Goal: Task Accomplishment & Management: Manage account settings

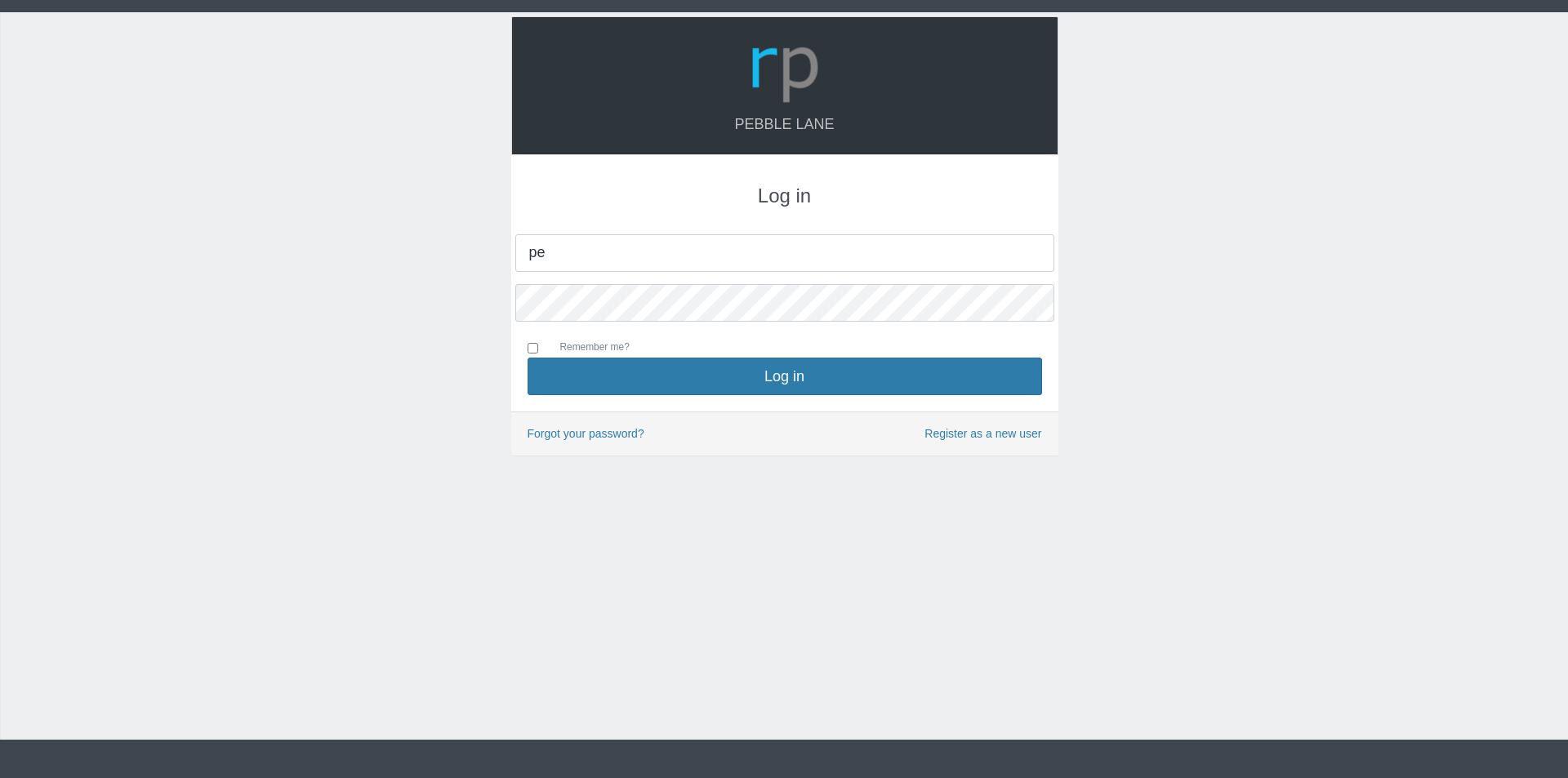
type input "[EMAIL_ADDRESS][DOMAIN_NAME]"
click at [527, 358] on button "Log in" at bounding box center [784, 376] width 514 height 37
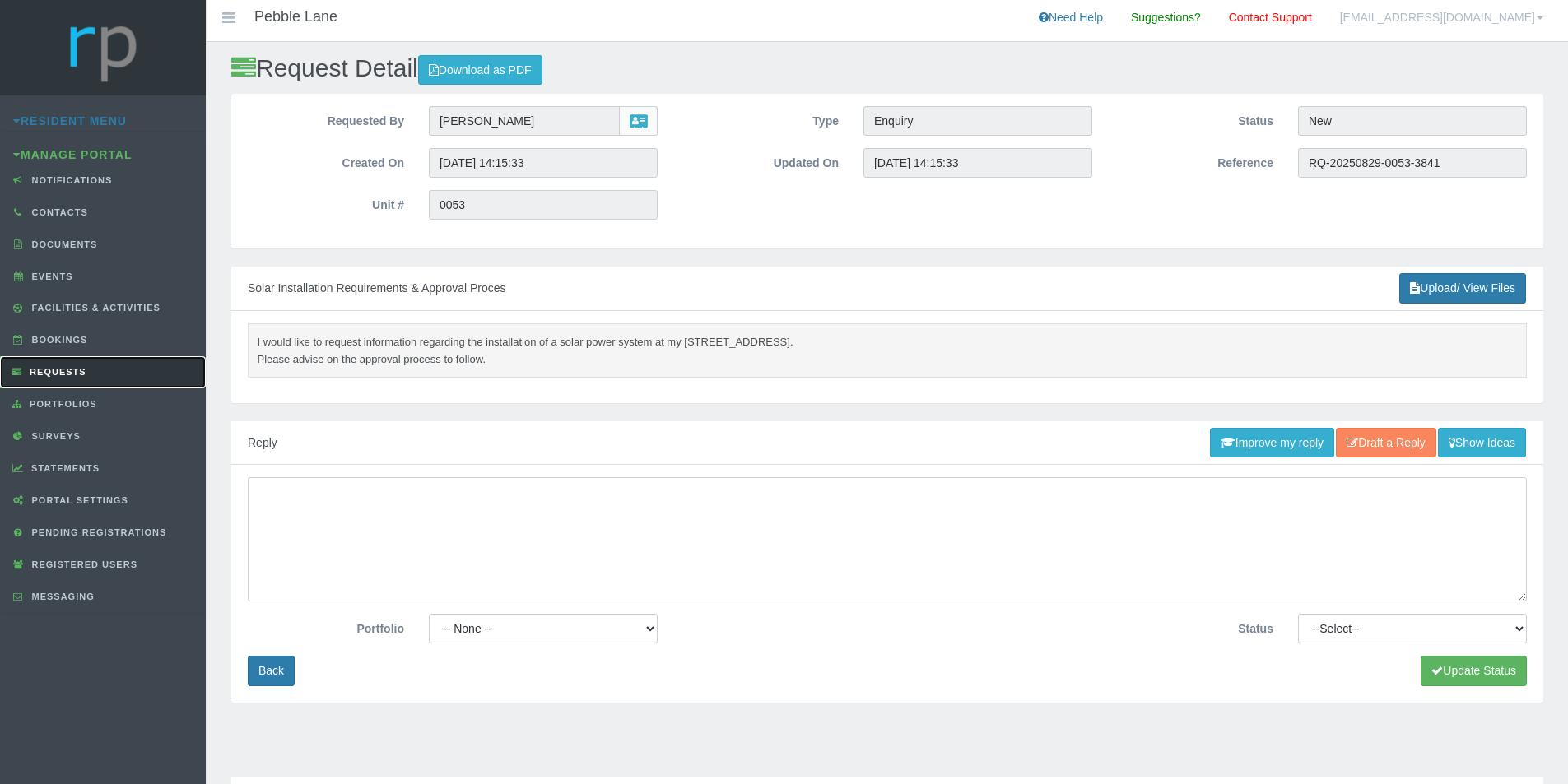
click at [63, 375] on span "Requests" at bounding box center [55, 372] width 61 height 10
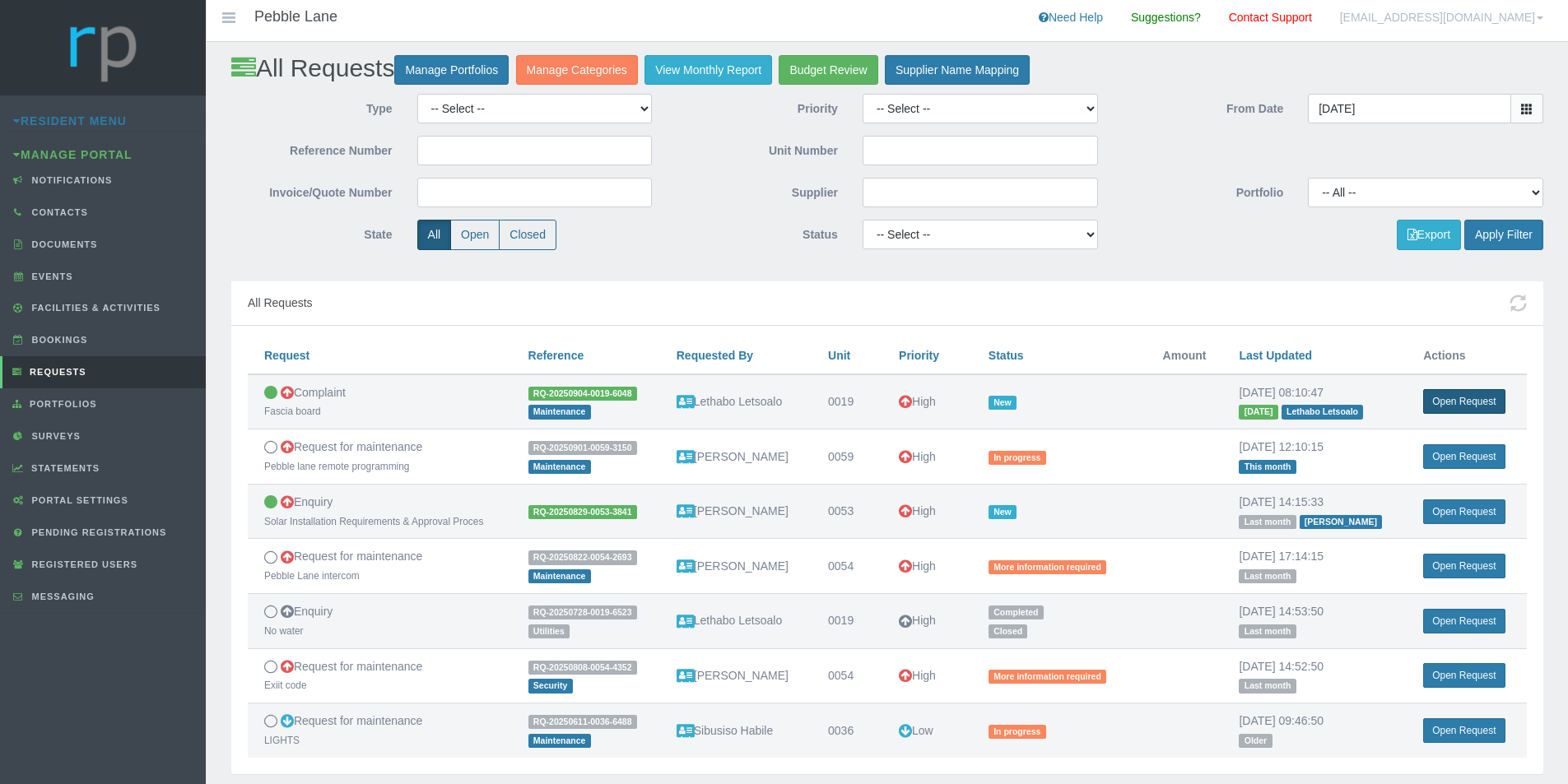
click at [1463, 403] on link "Open Request" at bounding box center [1463, 401] width 82 height 24
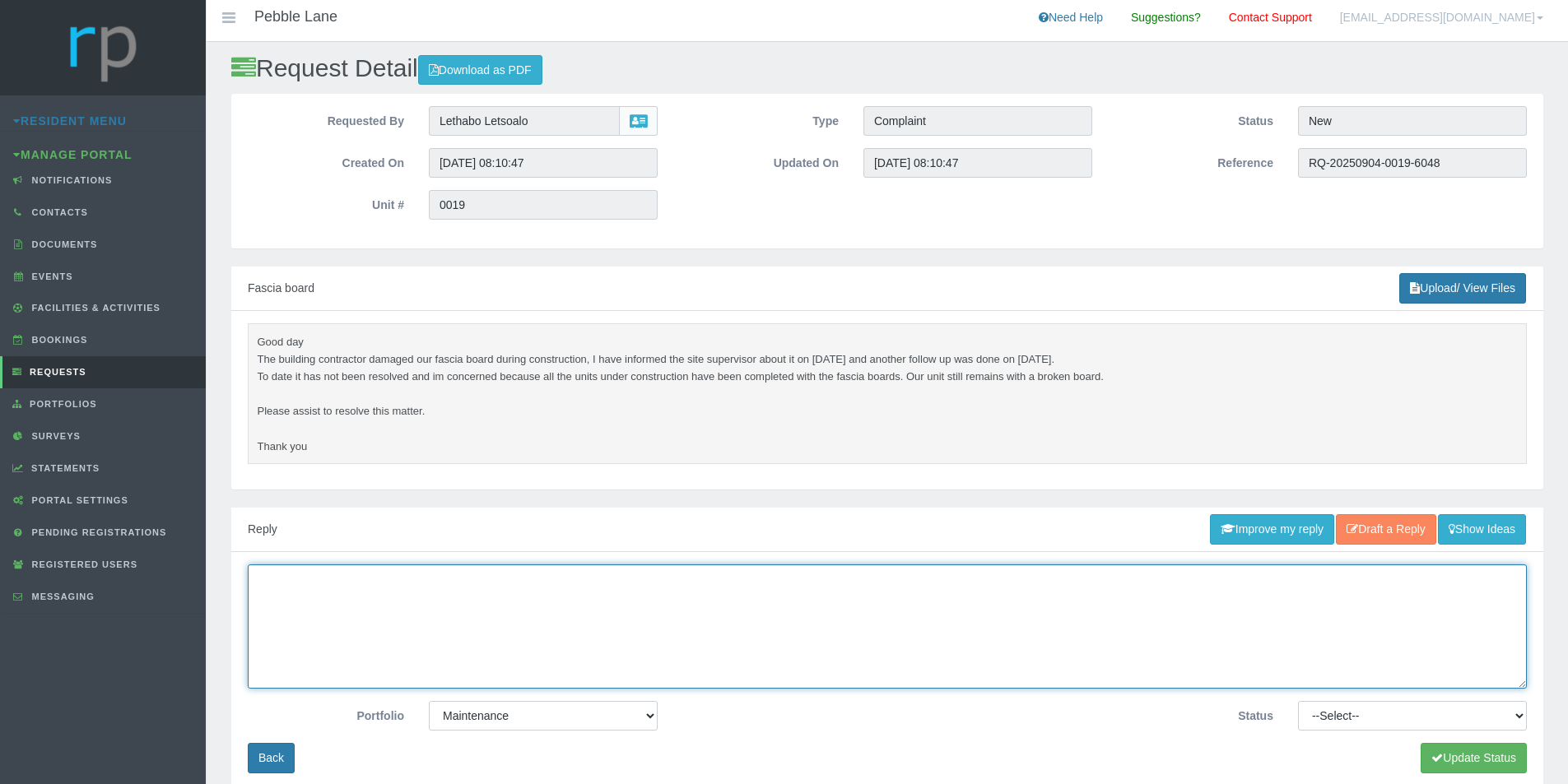
click at [422, 613] on textarea at bounding box center [887, 626] width 1279 height 125
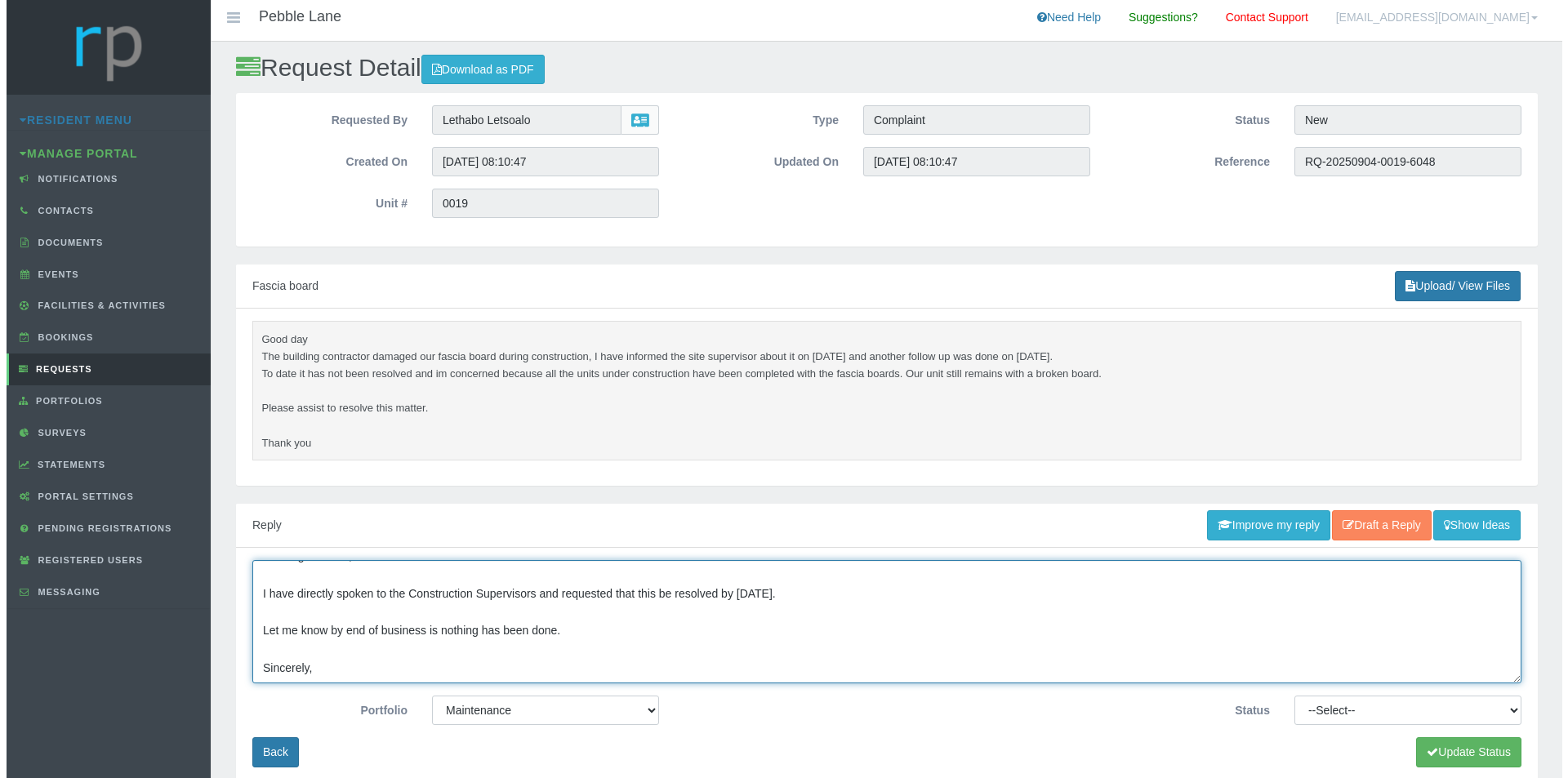
scroll to position [48, 0]
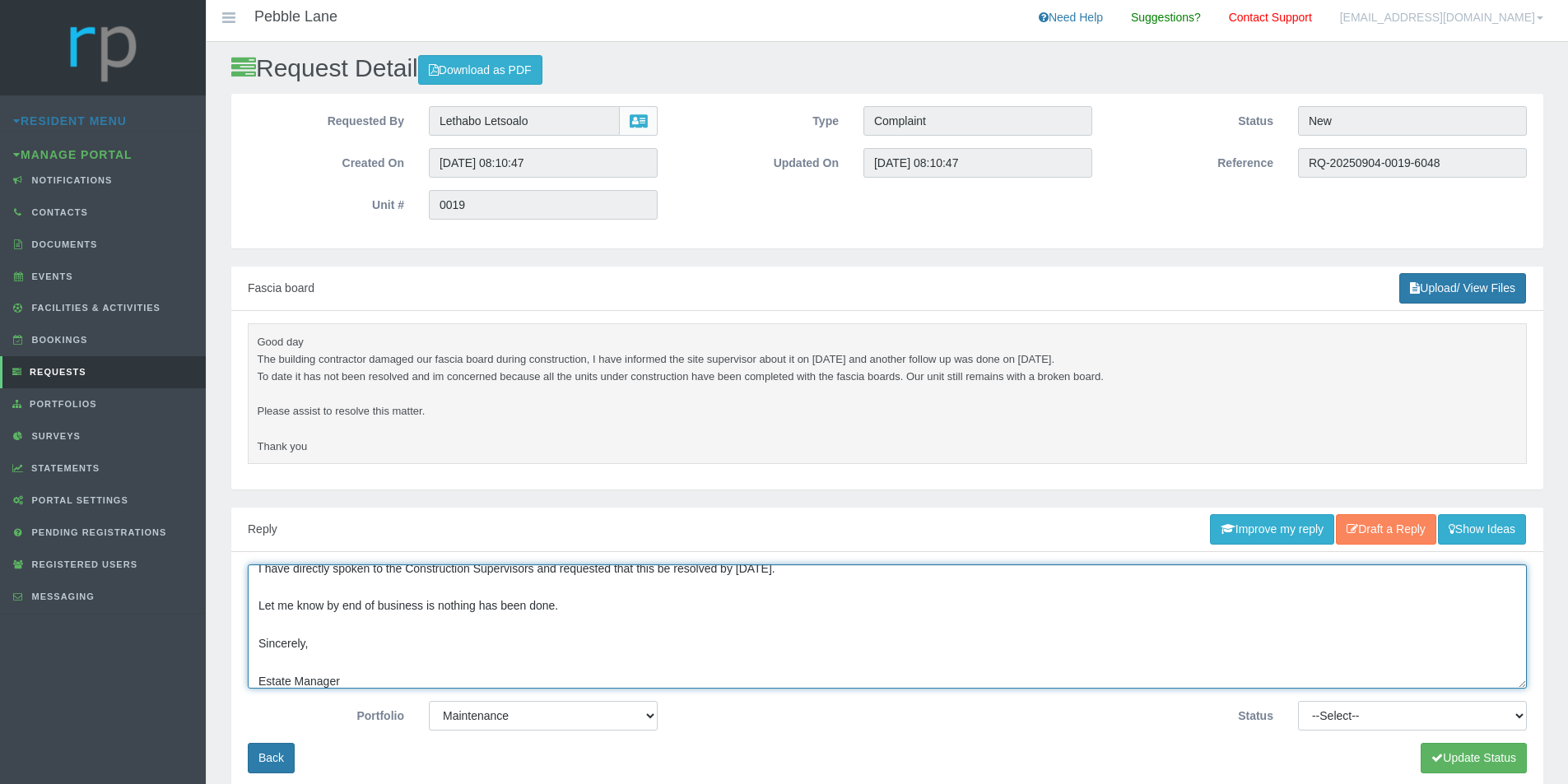
type textarea "Morning Lethabo, I have directly spoken to the Construction Supervisors and req…"
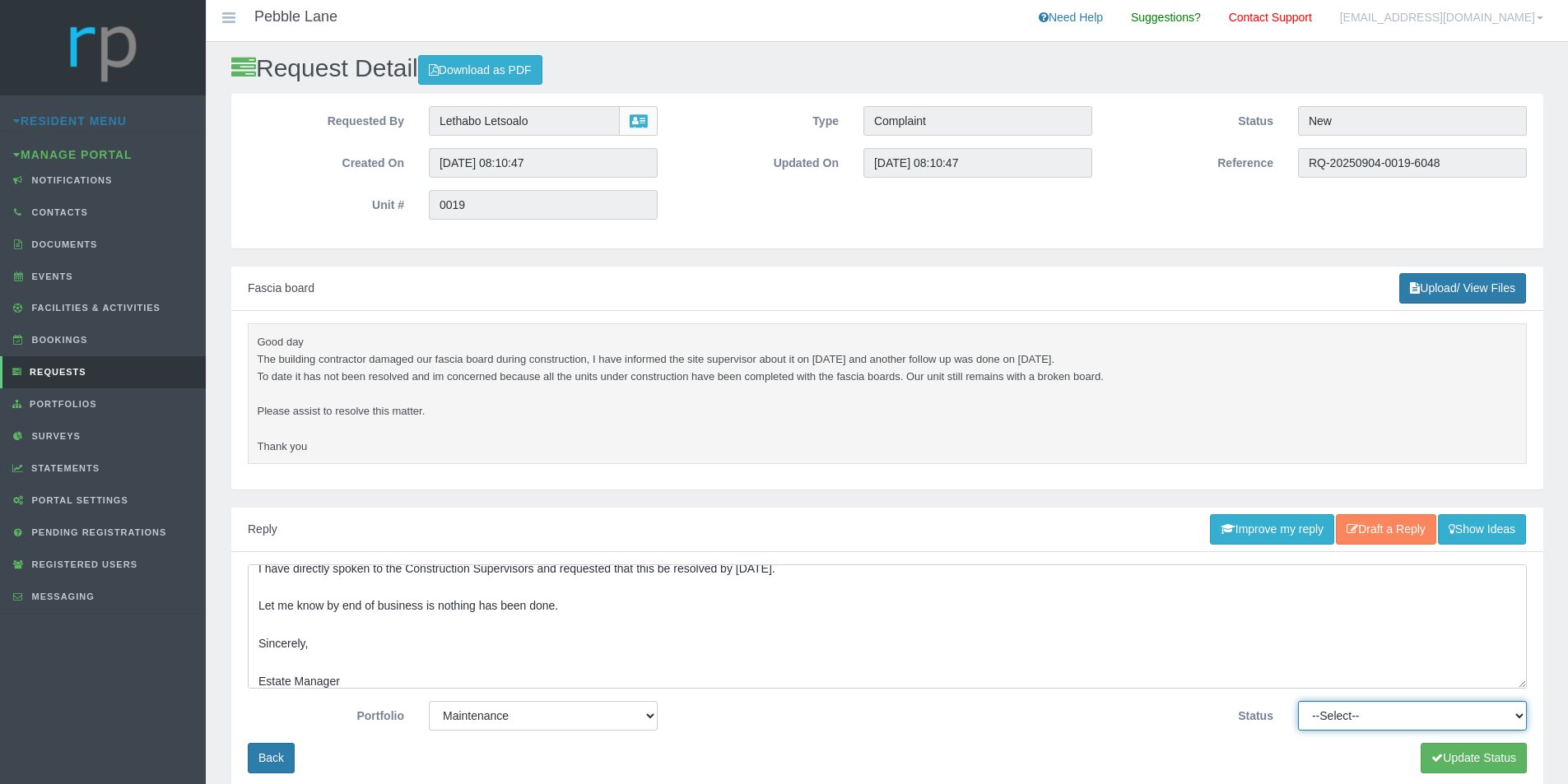
click at [1395, 712] on select "--Select-- Approved Cancelled Completed Declined More information required New …" at bounding box center [1412, 716] width 229 height 30
select select "MOREINFO"
click at [1298, 701] on select "--Select-- Approved Cancelled Completed Declined More information required New …" at bounding box center [1412, 716] width 229 height 30
click at [1459, 749] on button "Update Status" at bounding box center [1473, 758] width 106 height 30
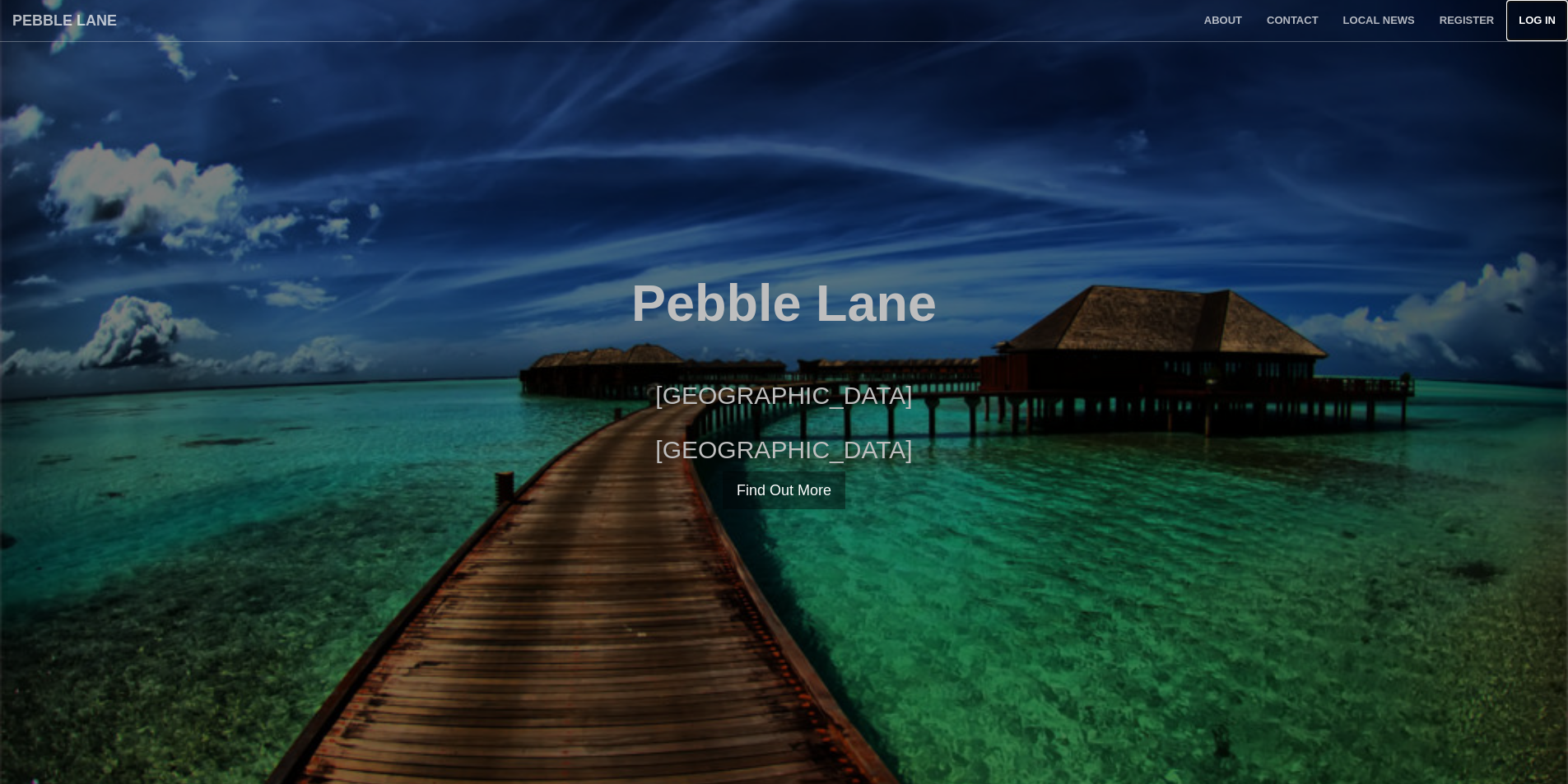
click at [1537, 18] on link "Log in" at bounding box center [1537, 21] width 62 height 41
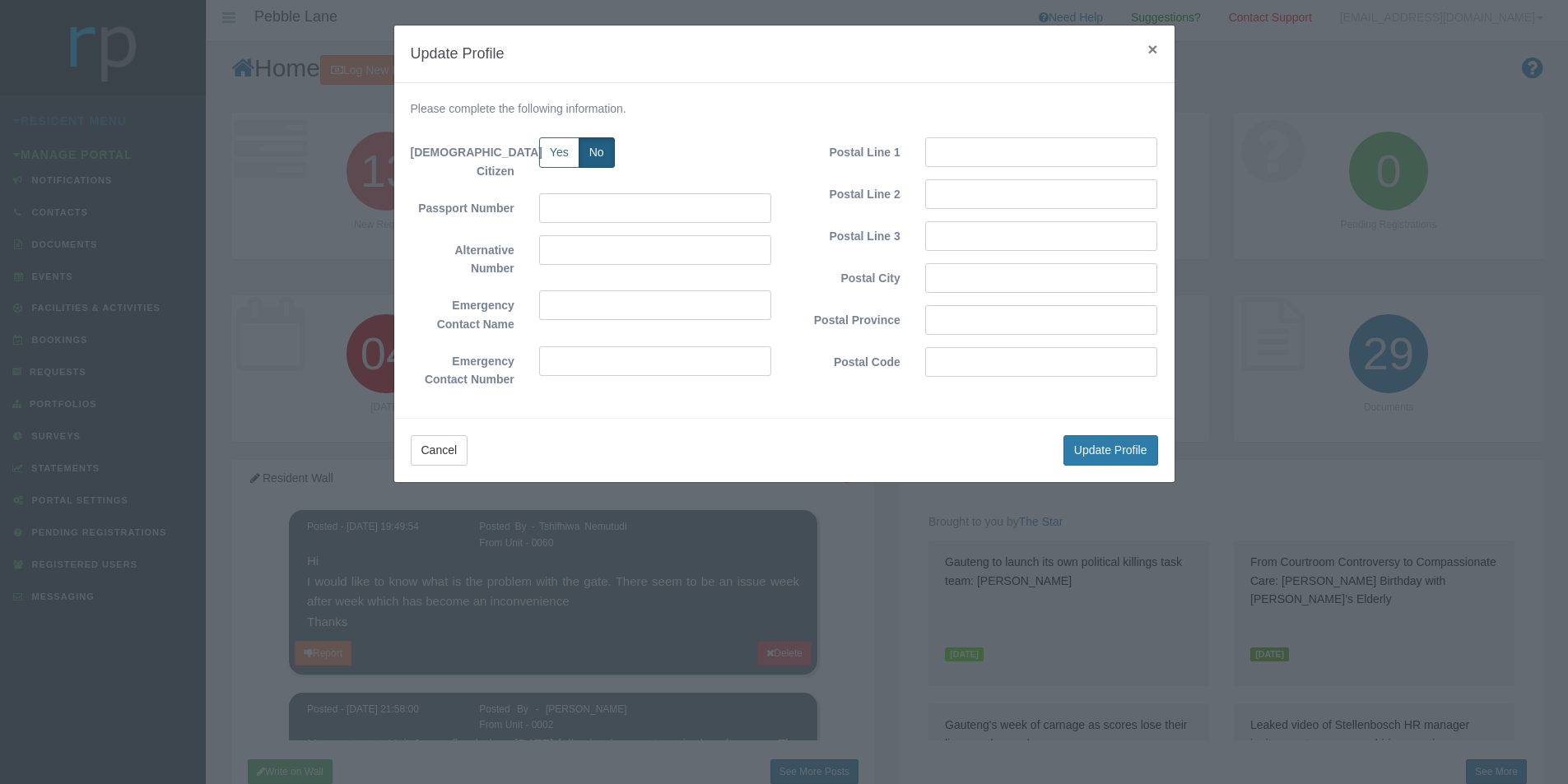
click at [1149, 53] on span "×" at bounding box center [1152, 49] width 10 height 19
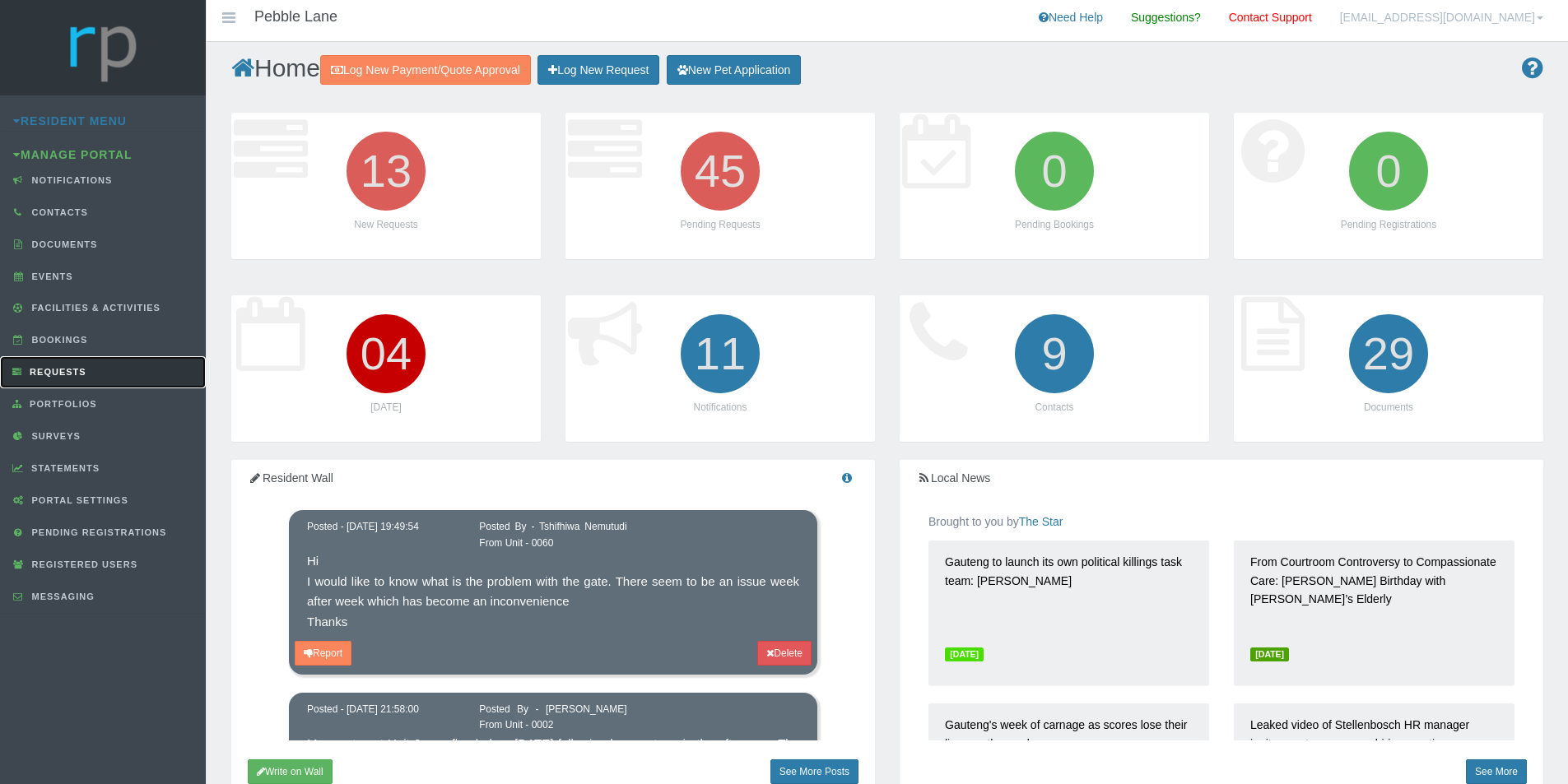
click at [64, 388] on link "Requests" at bounding box center [103, 372] width 206 height 32
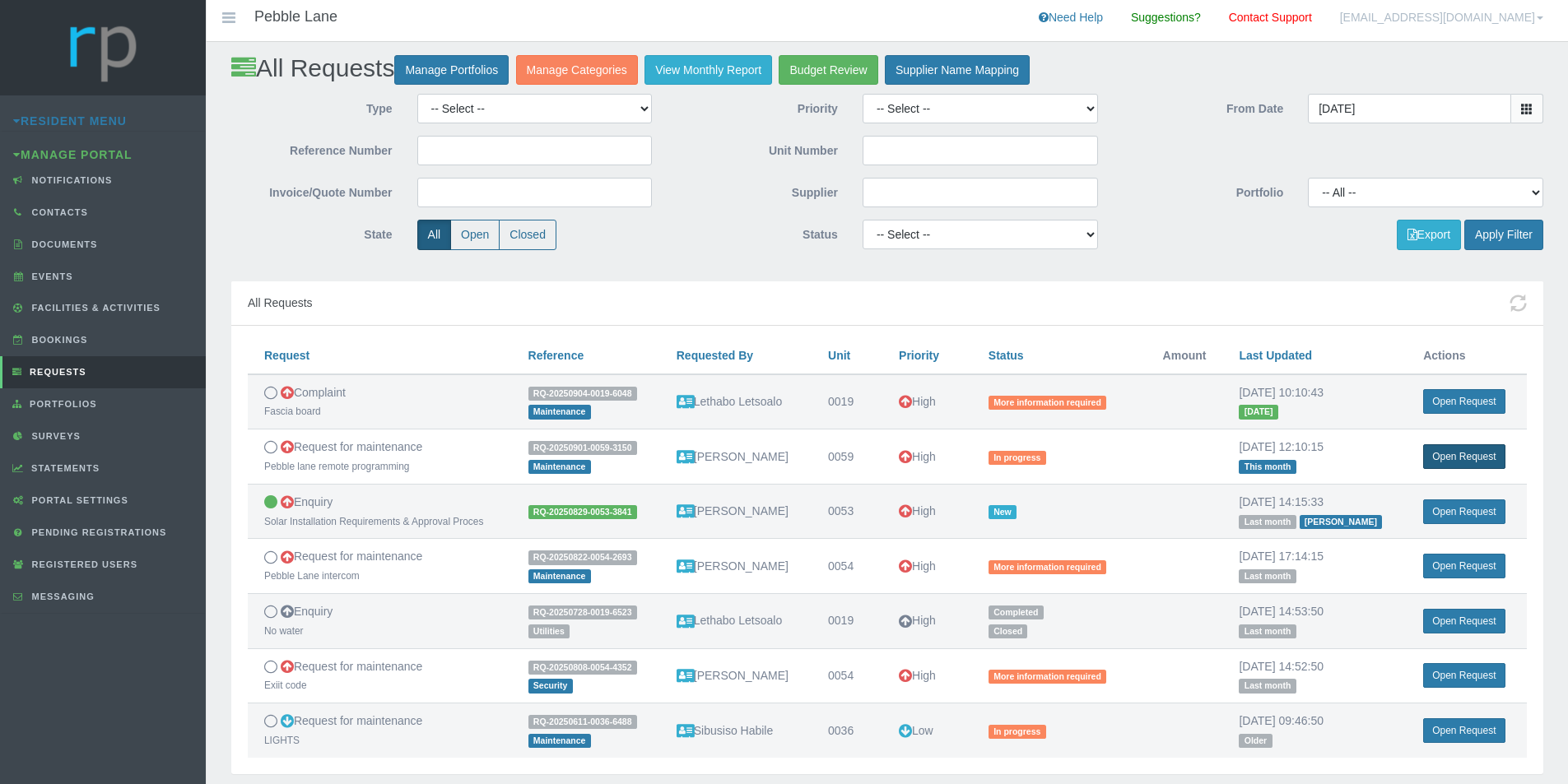
click at [1455, 457] on link "Open Request" at bounding box center [1463, 456] width 82 height 24
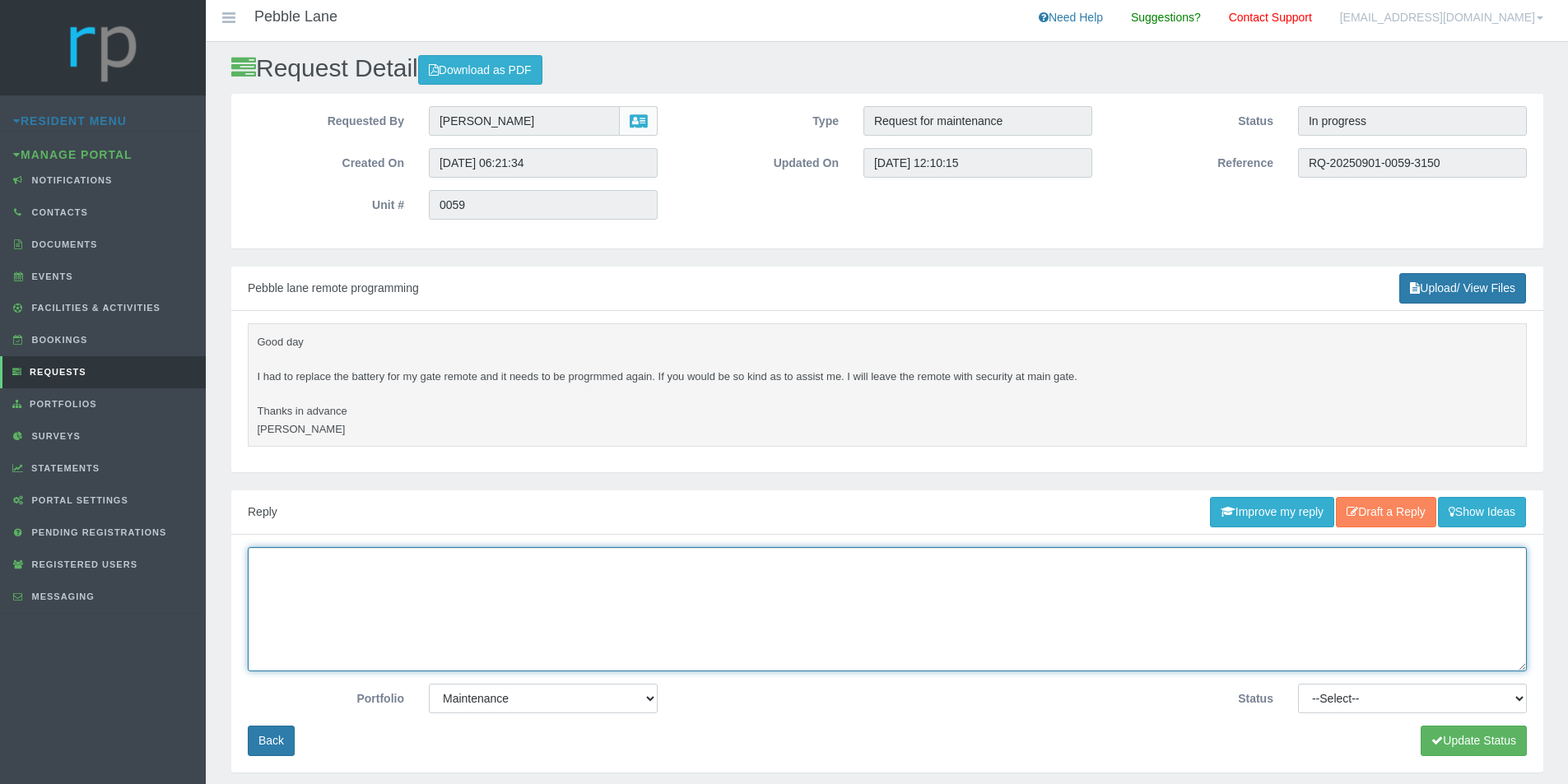
click at [381, 582] on textarea at bounding box center [887, 609] width 1279 height 125
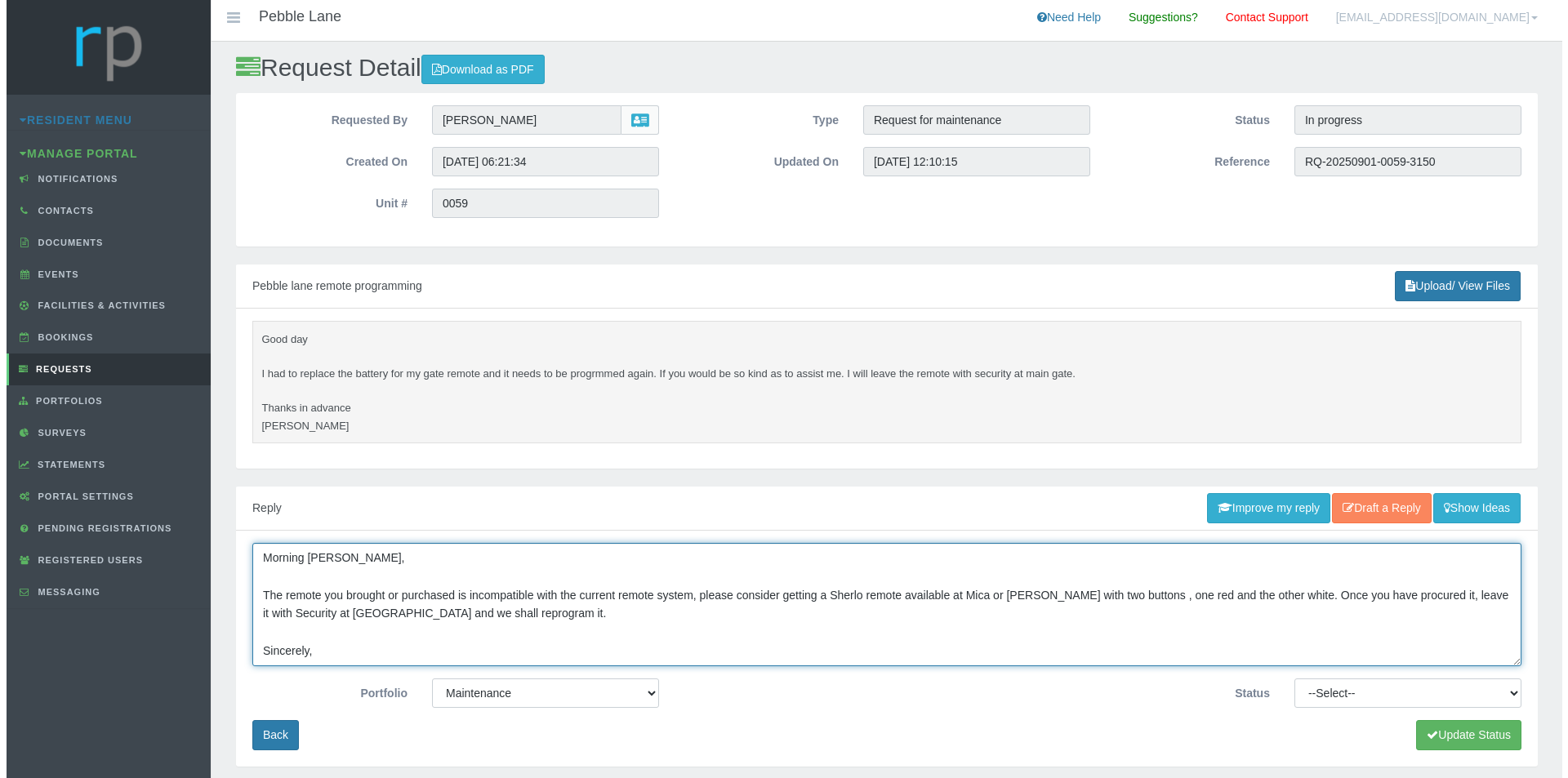
scroll to position [10, 0]
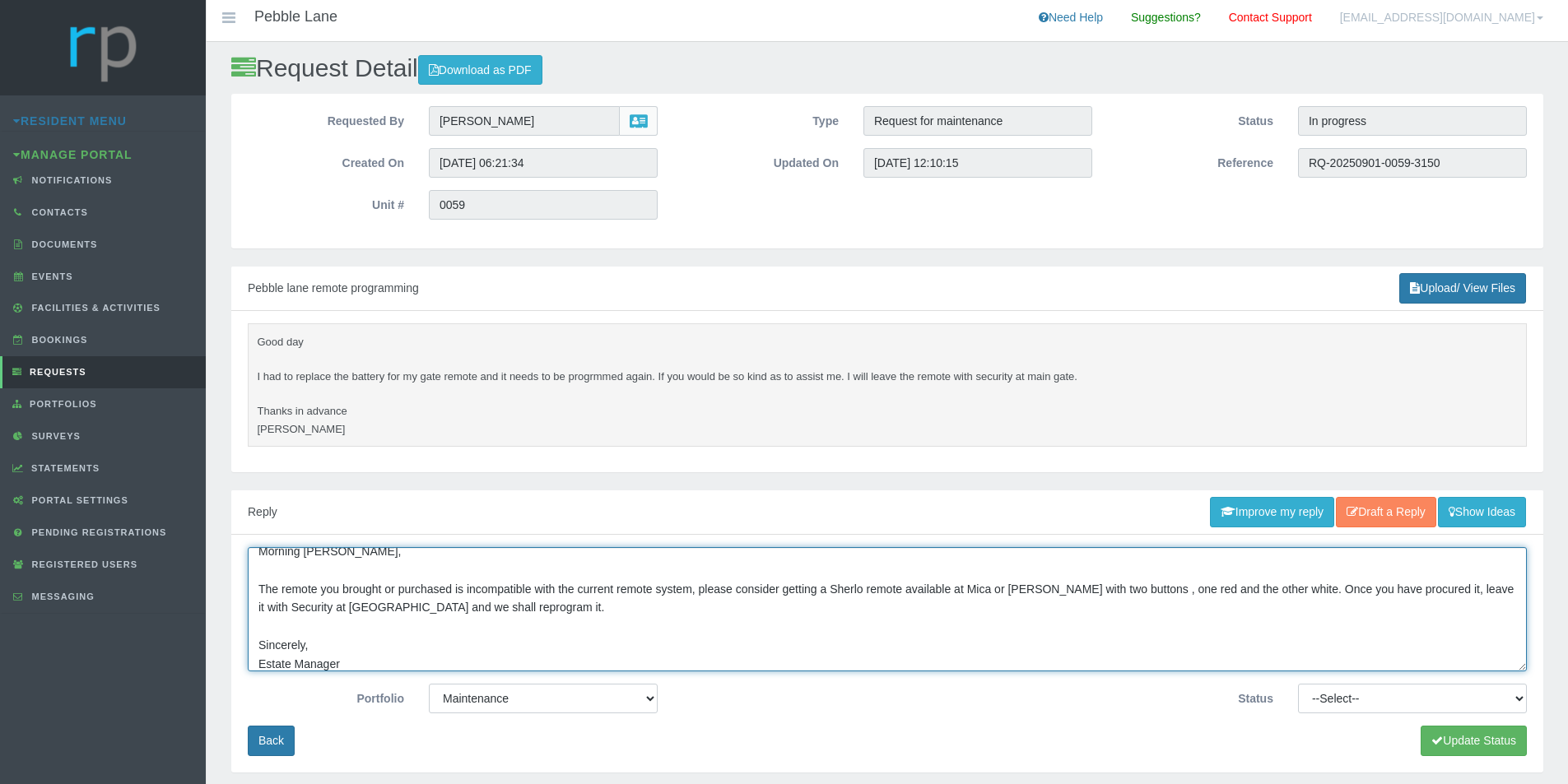
type textarea "Morning [PERSON_NAME], The remote you brought or purchased is incompatible with…"
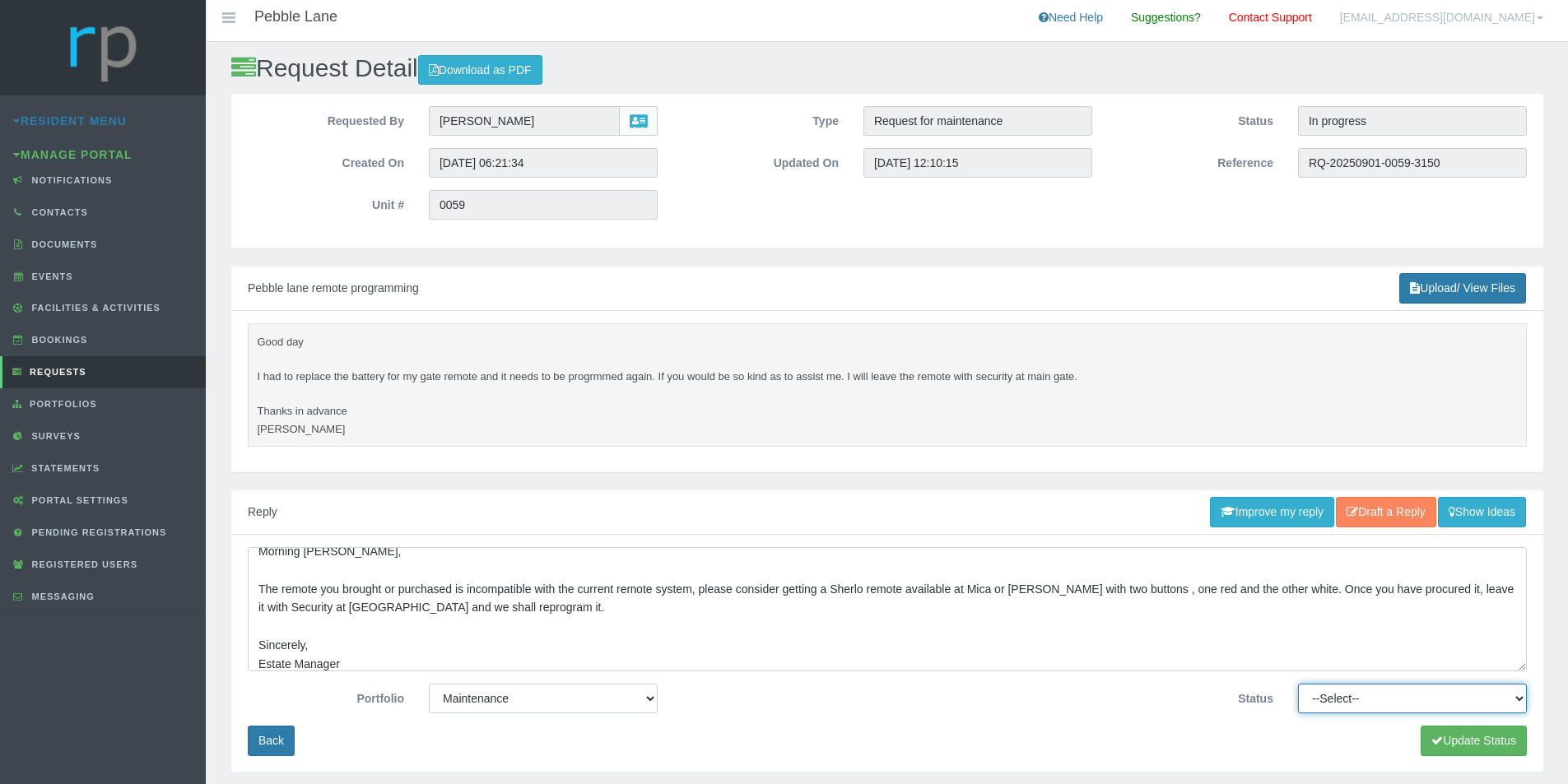
click at [1412, 691] on select "--Select-- Approved Cancelled Completed Declined More information required New …" at bounding box center [1412, 699] width 229 height 30
select select "MOREINFO"
click at [1298, 684] on select "--Select-- Approved Cancelled Completed Declined More information required New …" at bounding box center [1412, 699] width 229 height 30
click at [1489, 736] on button "Update Status" at bounding box center [1473, 740] width 106 height 30
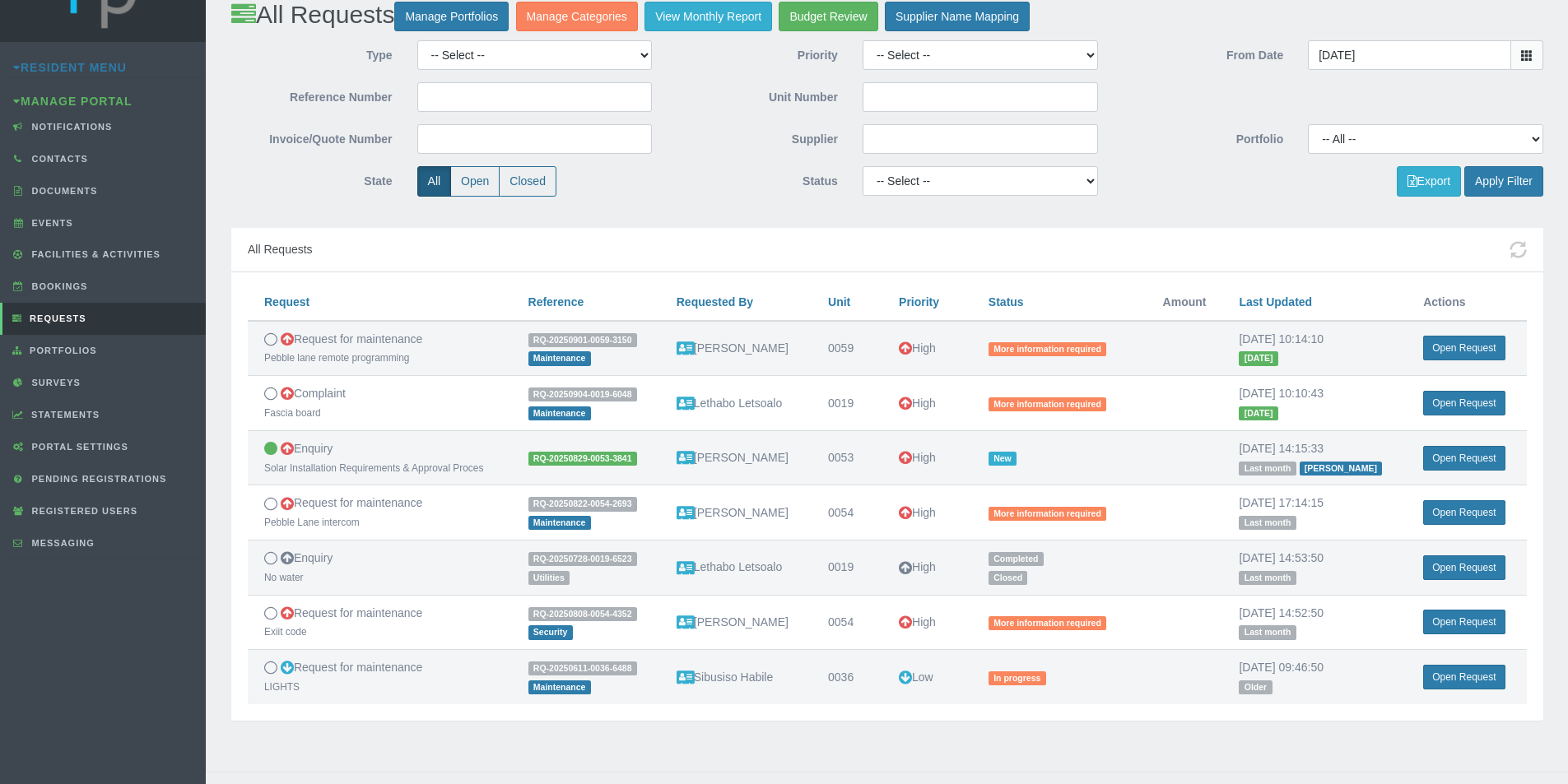
scroll to position [82, 0]
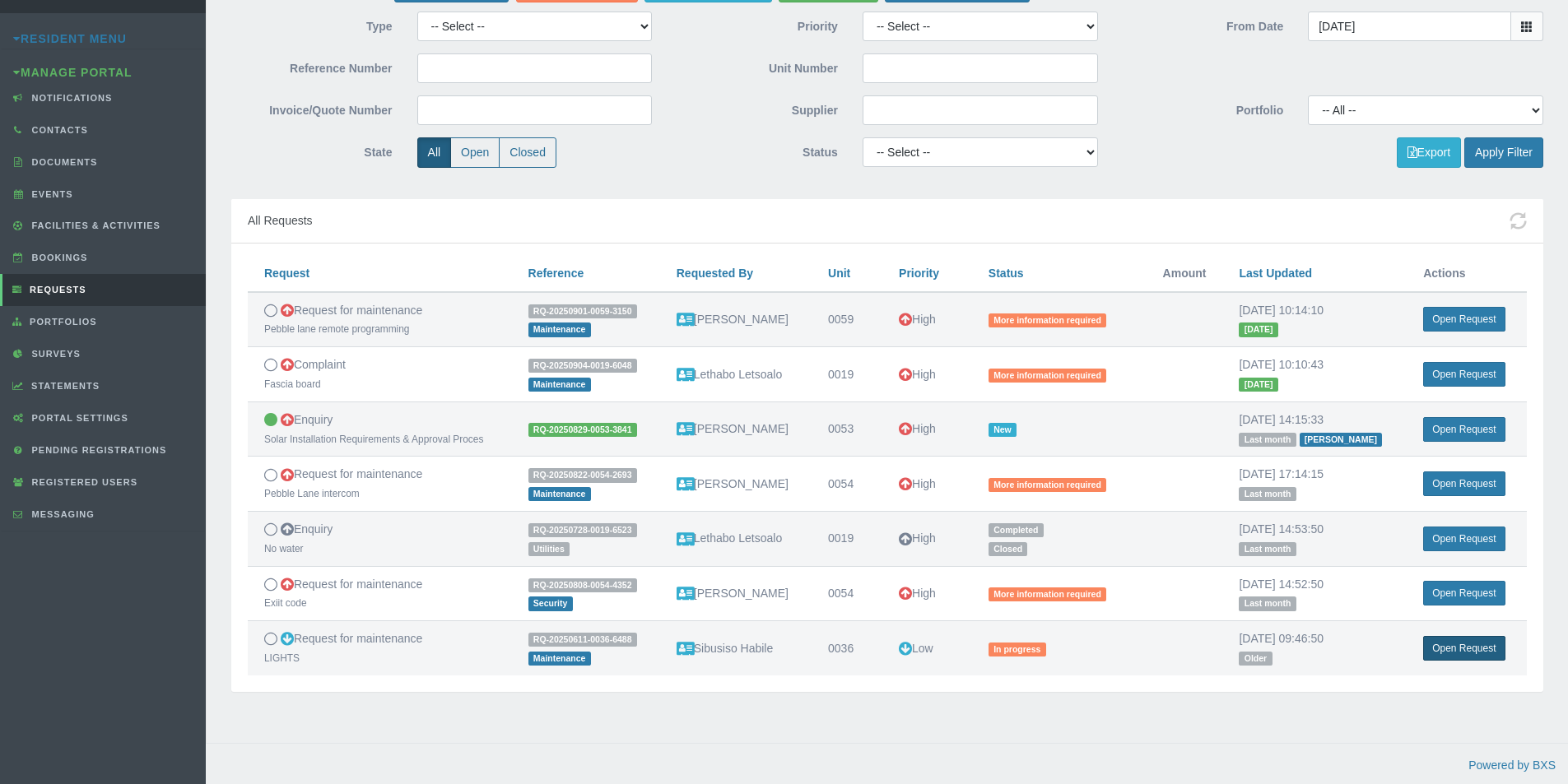
click at [1452, 645] on link "Open Request" at bounding box center [1463, 648] width 82 height 24
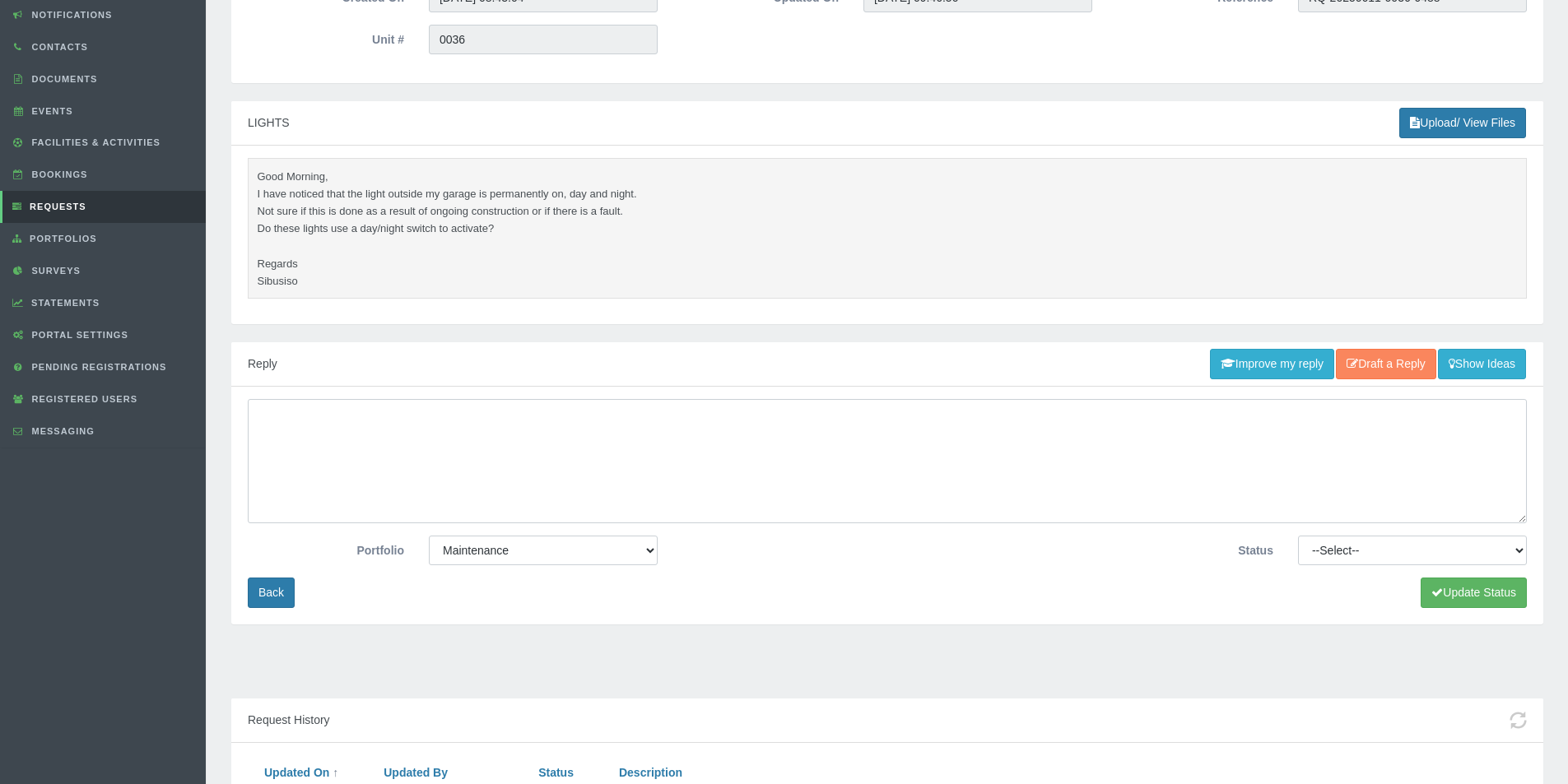
scroll to position [165, 0]
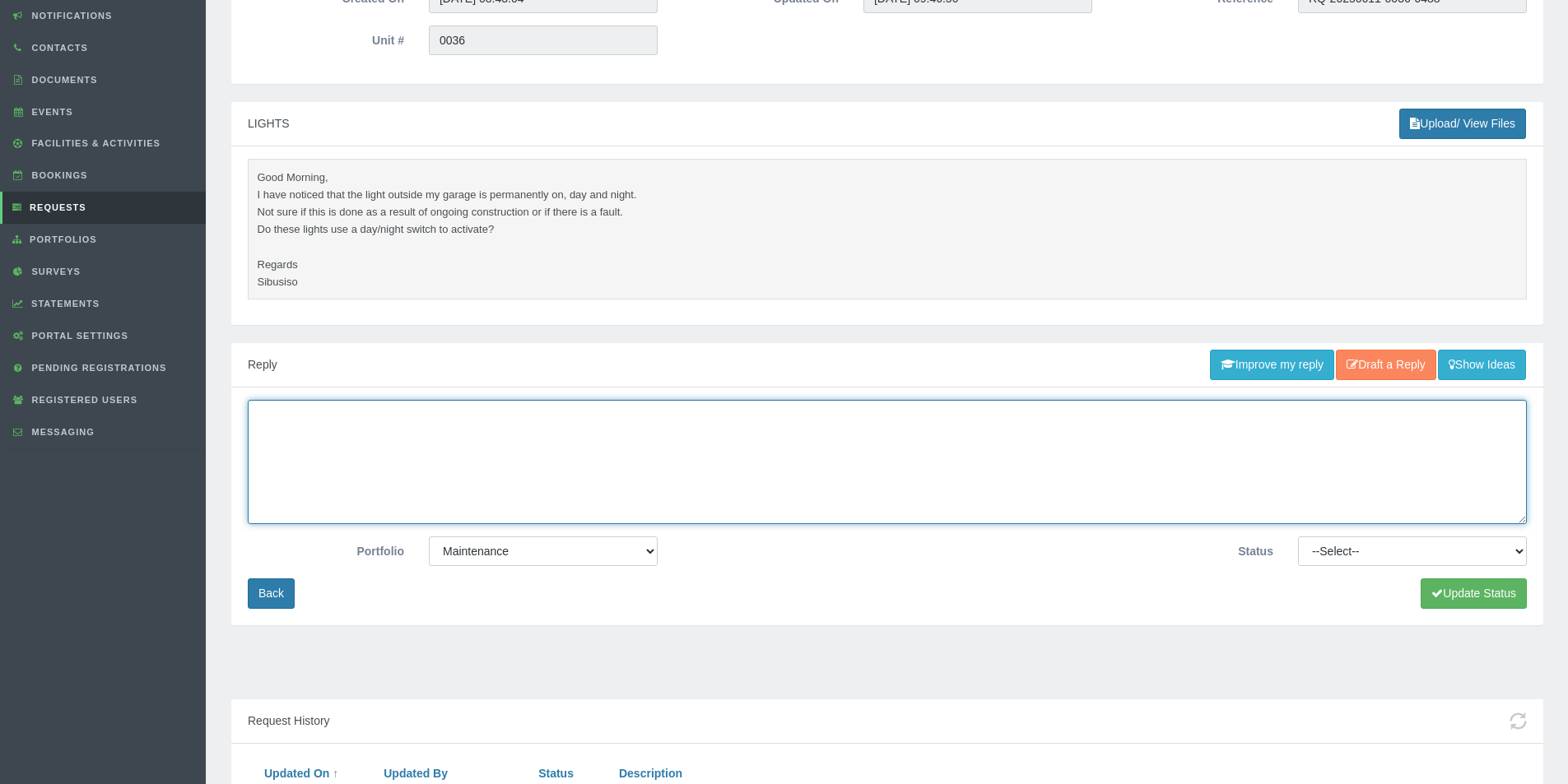
click at [569, 453] on textarea at bounding box center [887, 462] width 1279 height 125
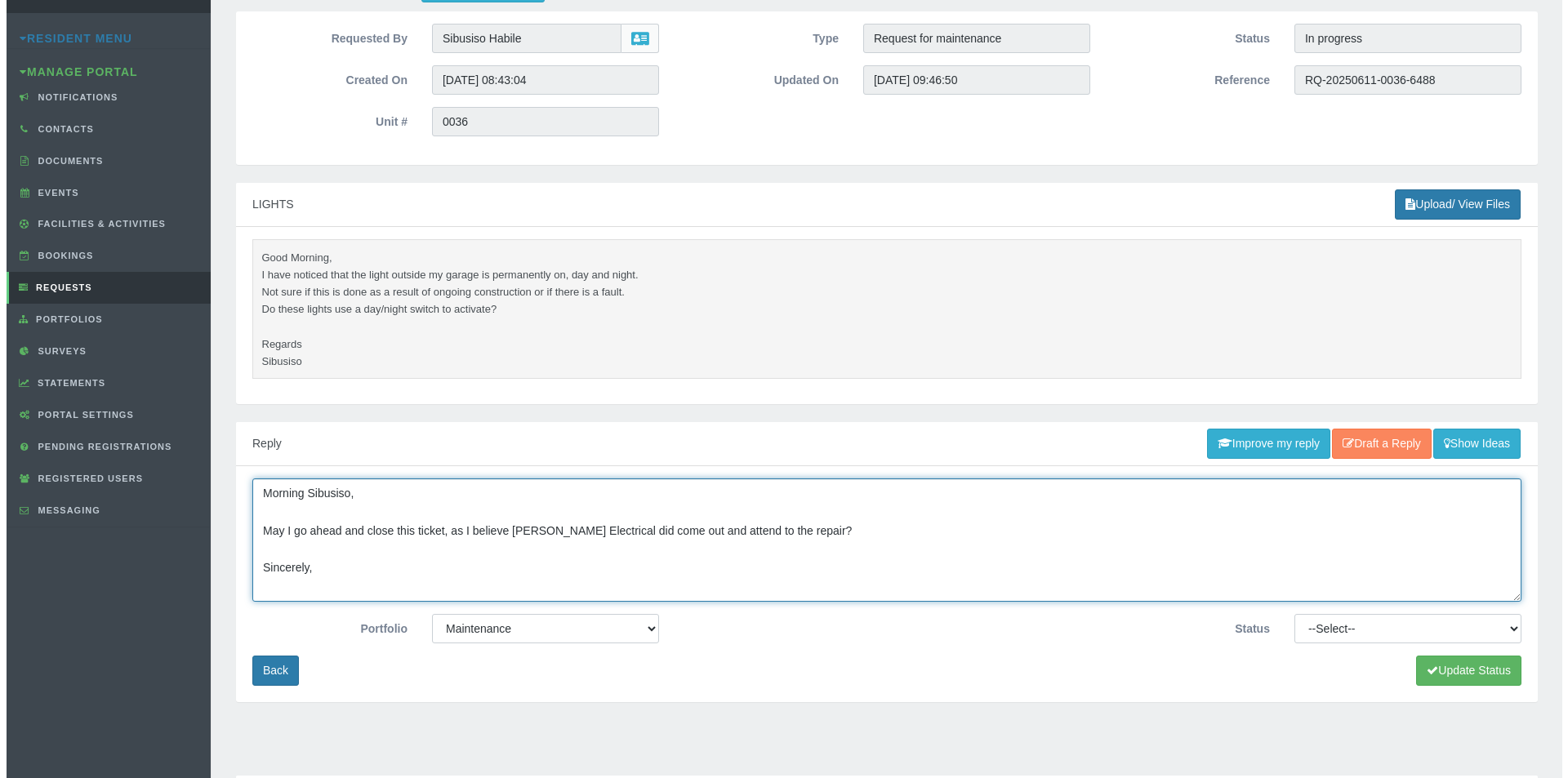
scroll to position [11, 0]
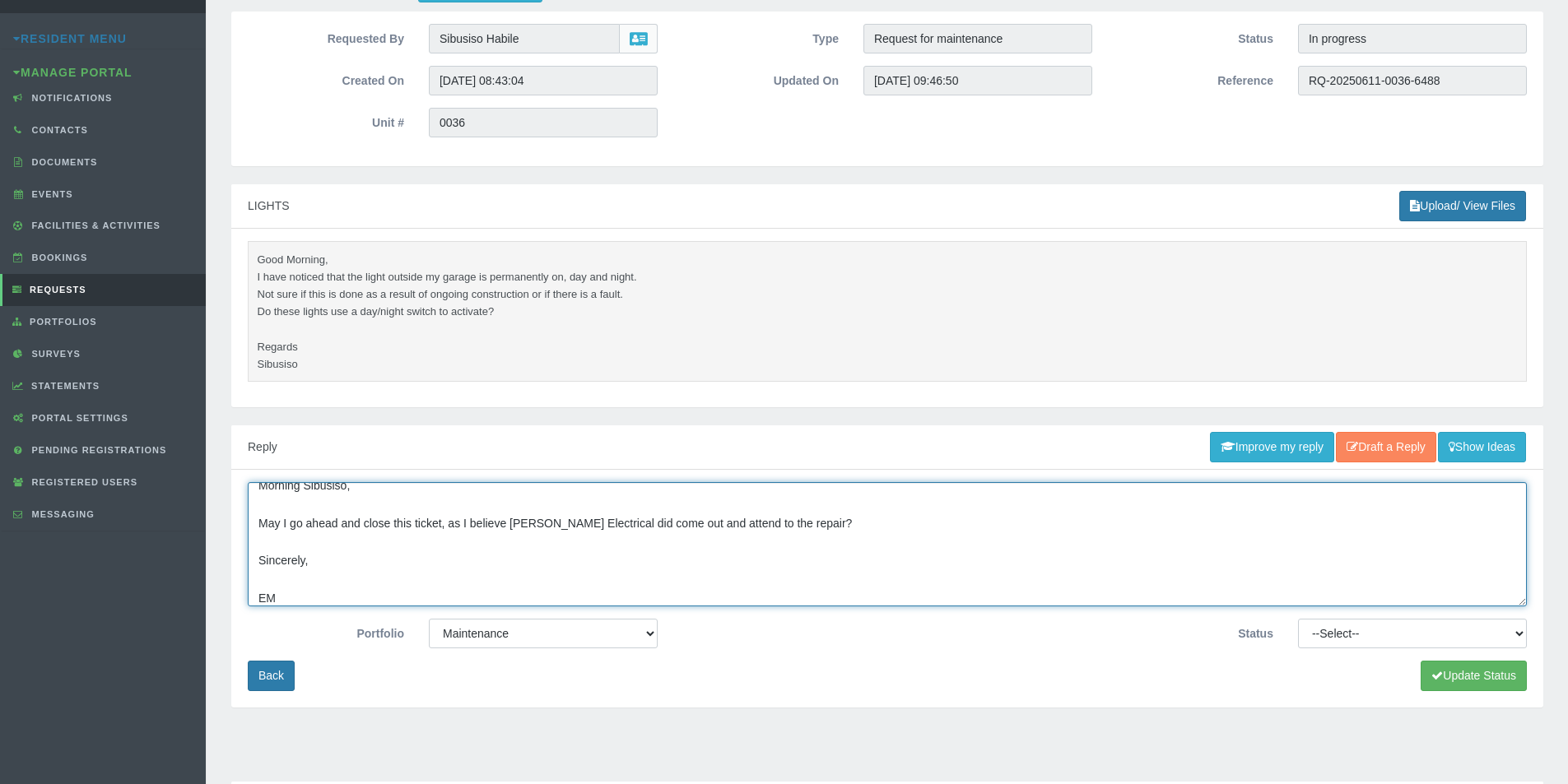
type textarea "Morning Sibusiso, May I go ahead and close this ticket, as I believe Shane Elec…"
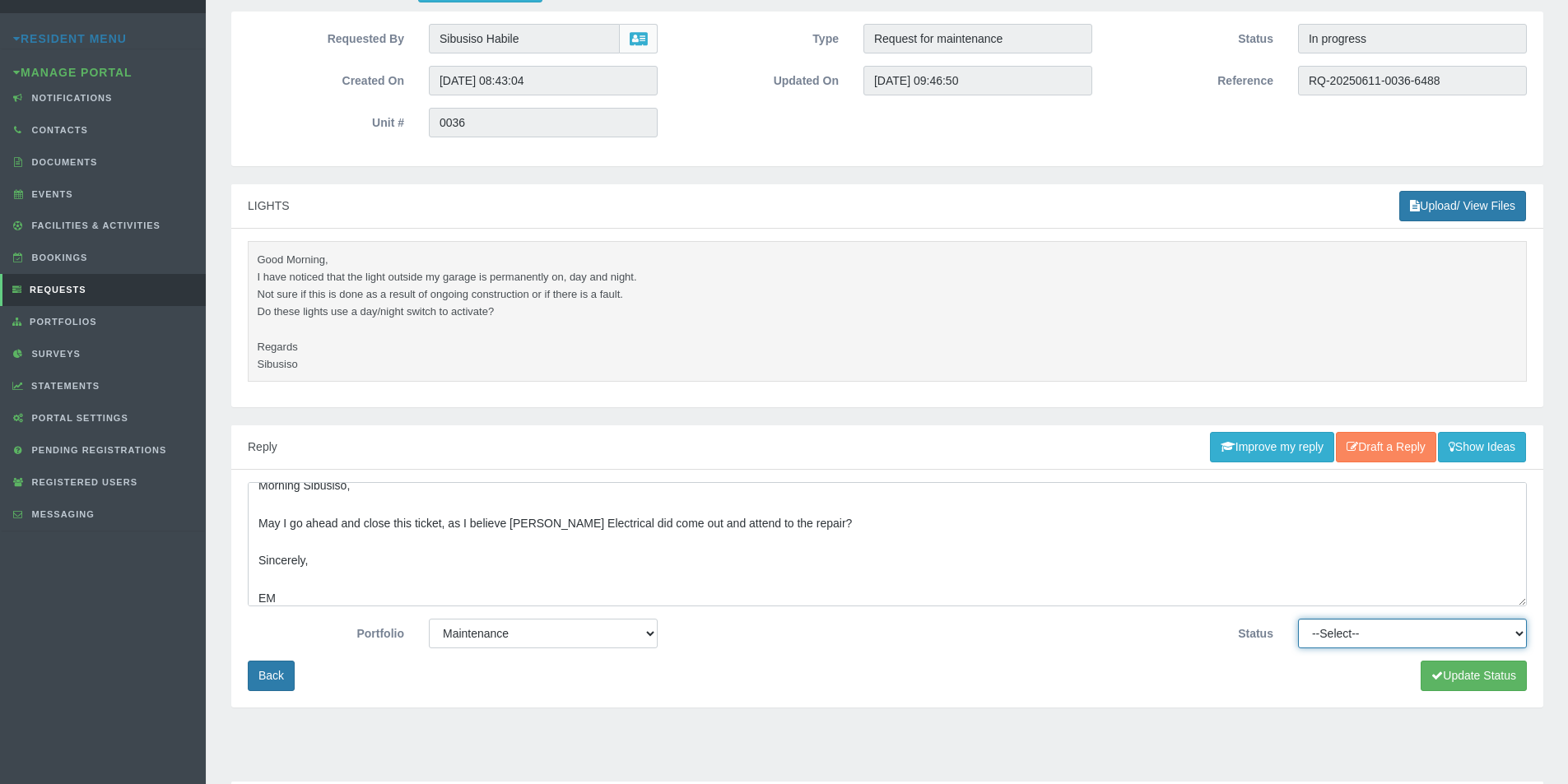
click at [1433, 639] on select "--Select-- Approved Cancelled Completed Declined More information required New …" at bounding box center [1412, 633] width 229 height 30
select select "MOREINFO"
click at [1298, 618] on select "--Select-- Approved Cancelled Completed Declined More information required New …" at bounding box center [1412, 633] width 229 height 30
click at [1453, 668] on button "Update Status" at bounding box center [1473, 675] width 106 height 30
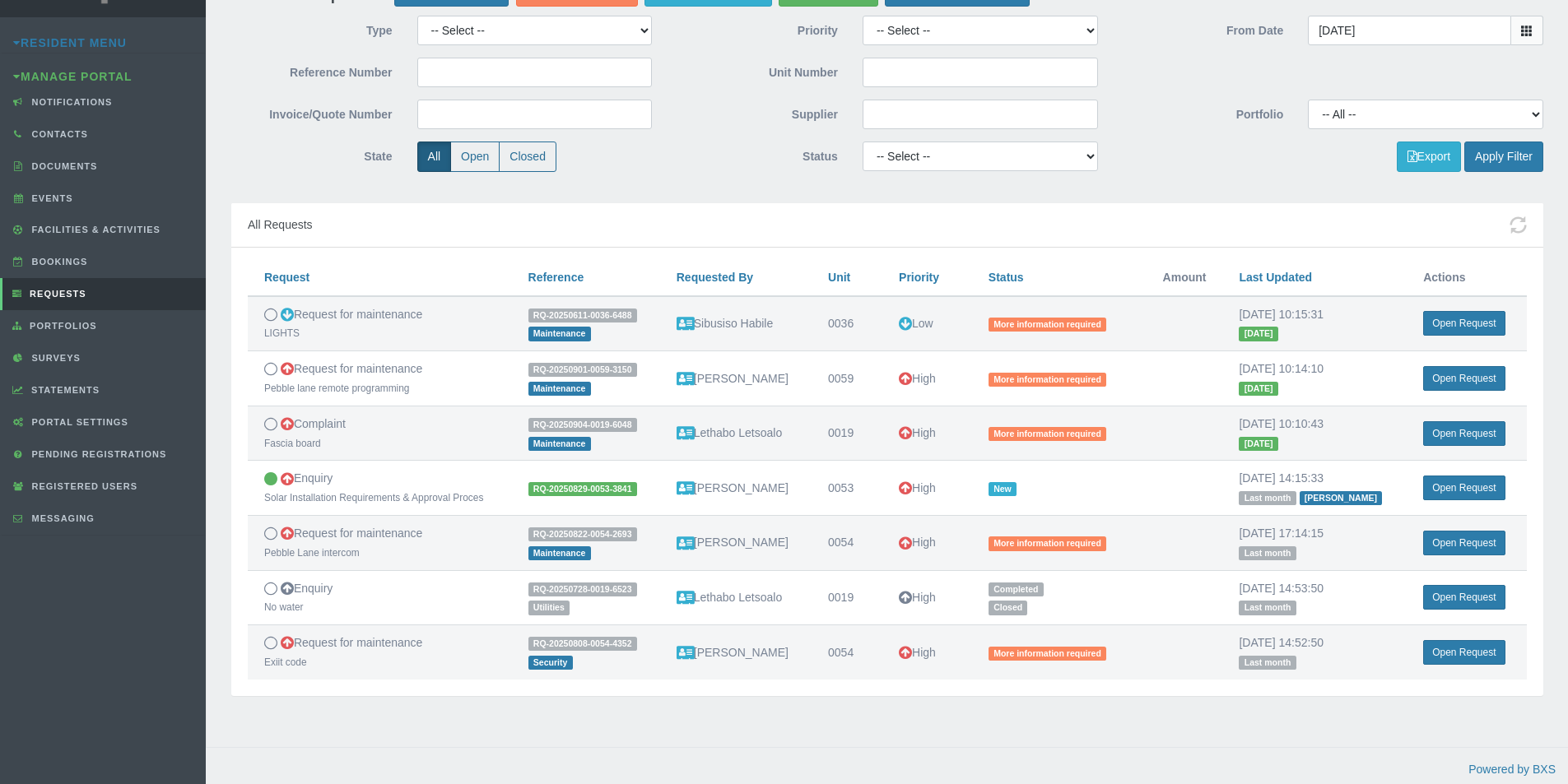
scroll to position [82, 0]
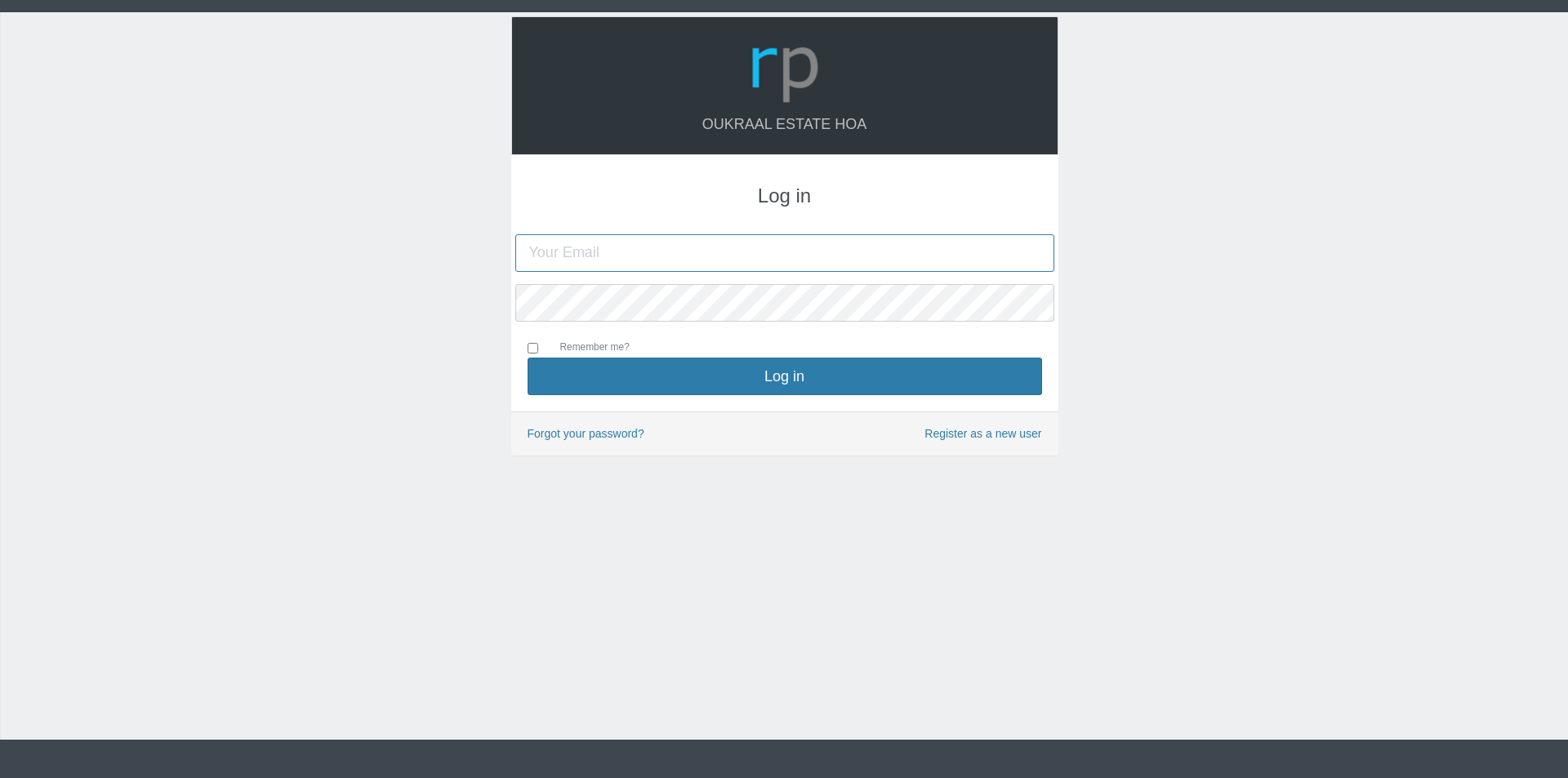
click at [712, 257] on input "text" at bounding box center [785, 253] width 539 height 37
type input "[EMAIL_ADDRESS][DOMAIN_NAME]"
click at [527, 358] on button "Log in" at bounding box center [784, 376] width 514 height 37
click at [670, 256] on input "text" at bounding box center [785, 253] width 539 height 37
type input "oukraalhoa@gmail.com"
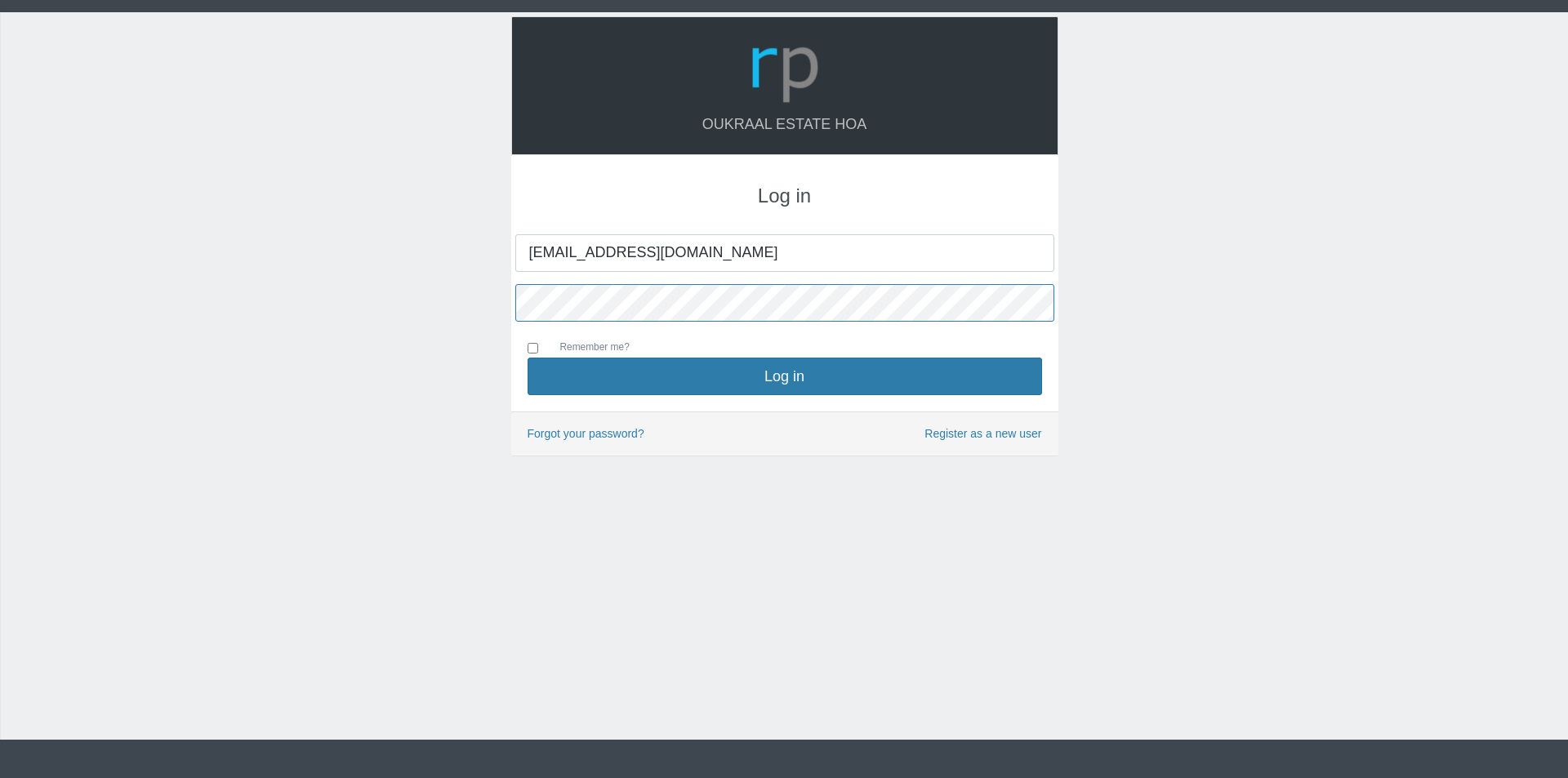
click at [527, 358] on button "Log in" at bounding box center [784, 376] width 514 height 37
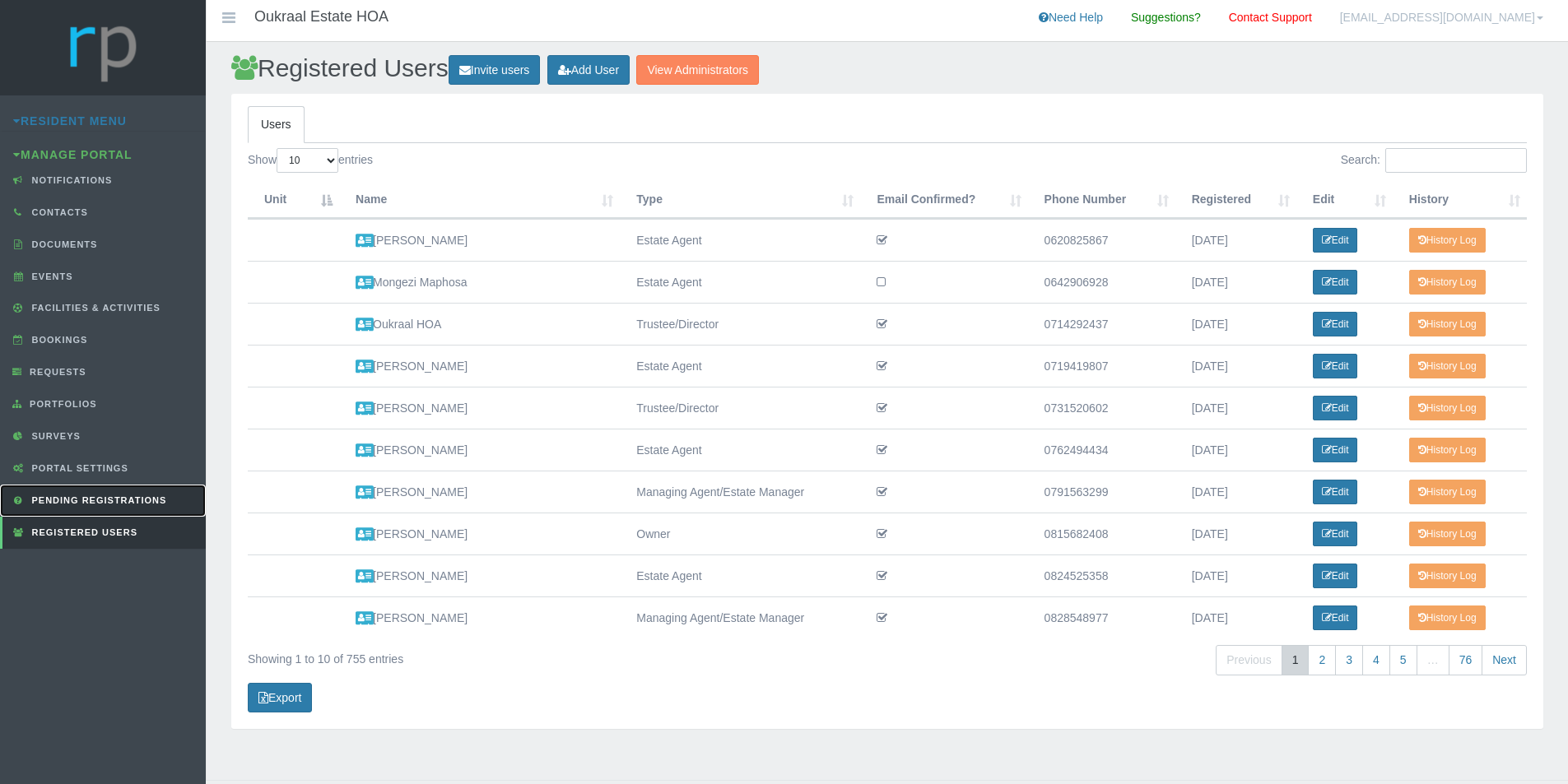
click at [131, 492] on link "Pending Registrations" at bounding box center [103, 500] width 206 height 32
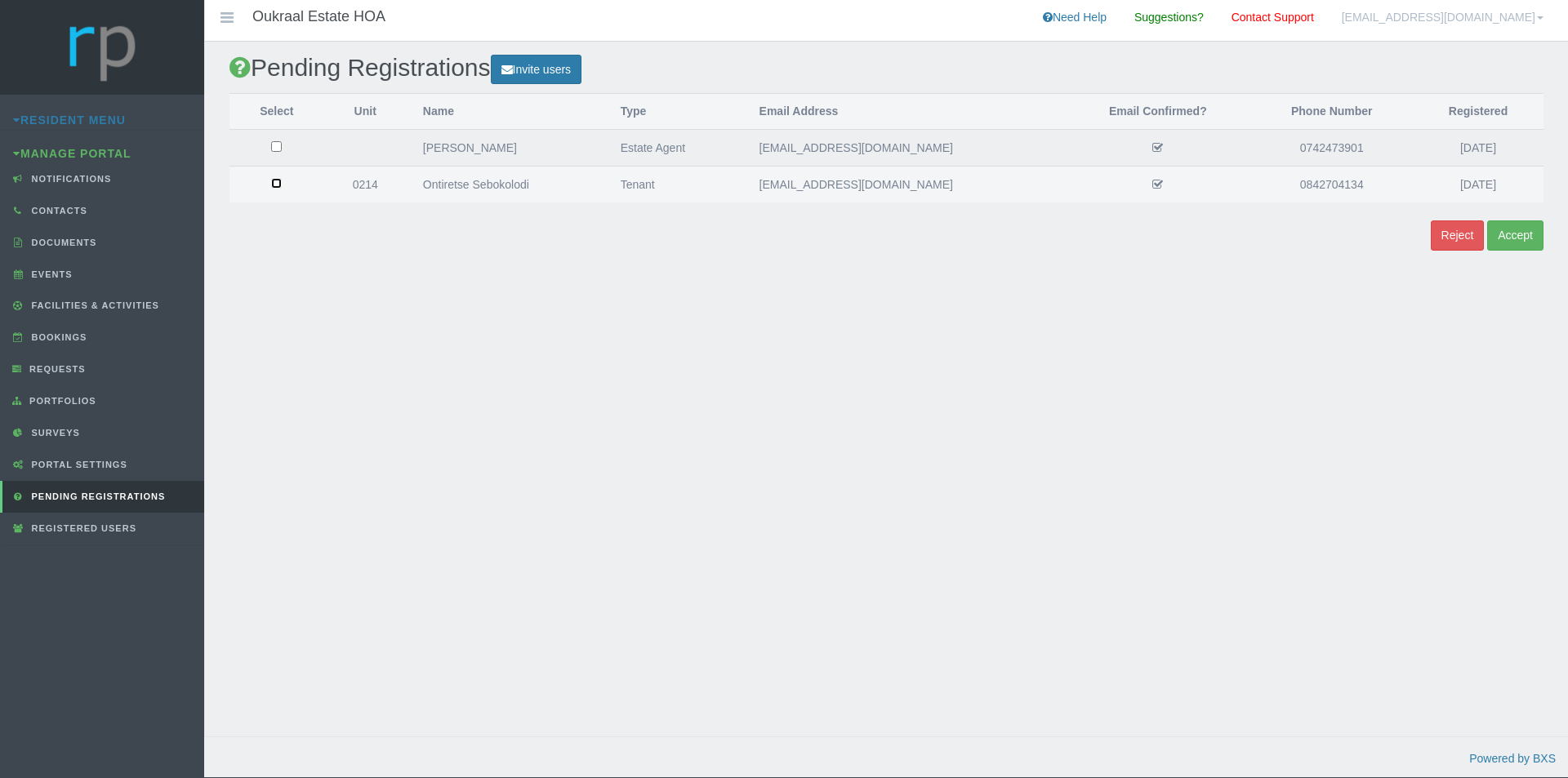
click at [277, 180] on input "checkbox" at bounding box center [276, 182] width 10 height 10
checkbox input "true"
click at [1513, 231] on button "Accept" at bounding box center [1515, 235] width 57 height 30
